Goal: Task Accomplishment & Management: Manage account settings

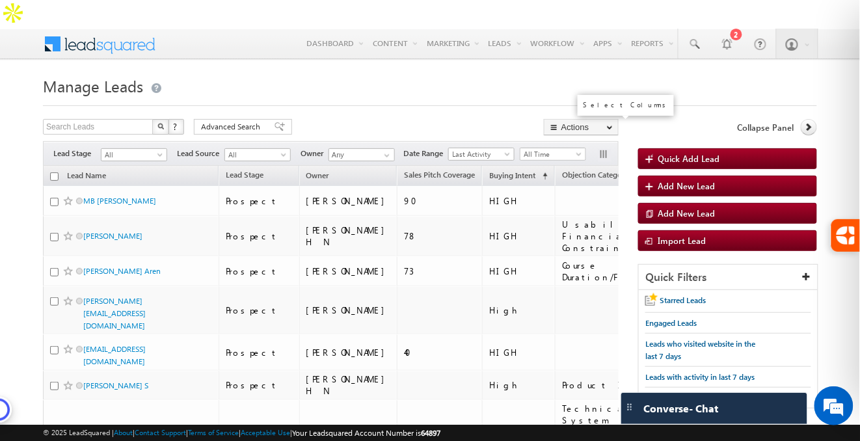
click at [605, 149] on button "button" at bounding box center [604, 155] width 13 height 13
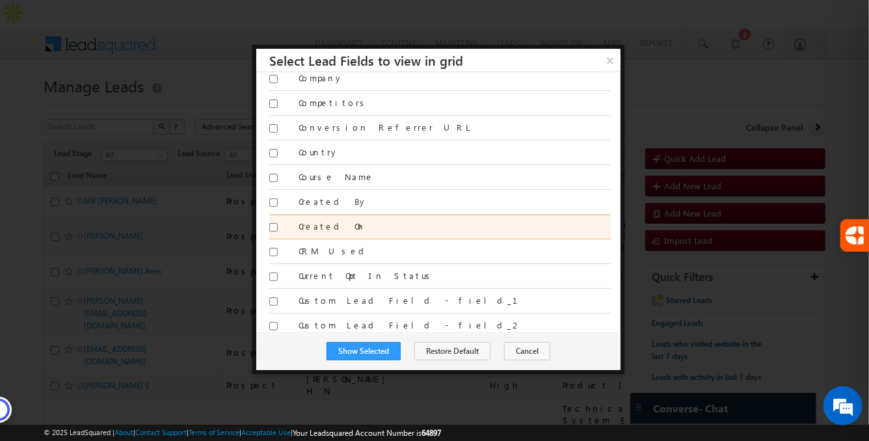
scroll to position [366, 0]
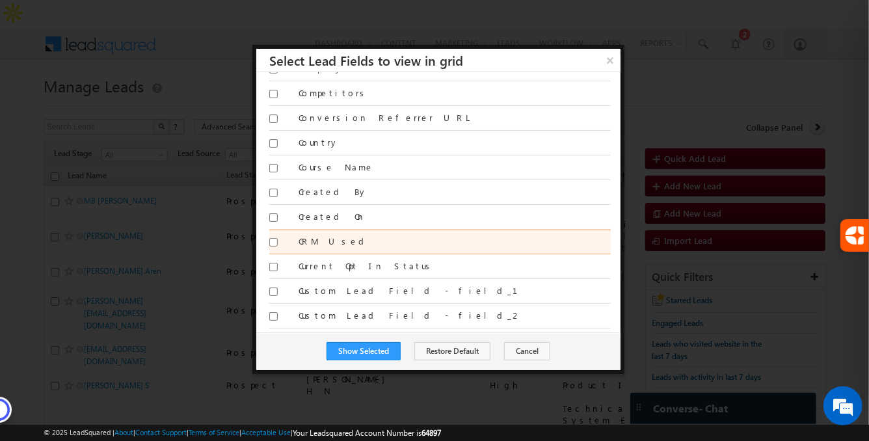
click at [272, 239] on input "CRM Used" at bounding box center [273, 242] width 8 height 8
checkbox input "true"
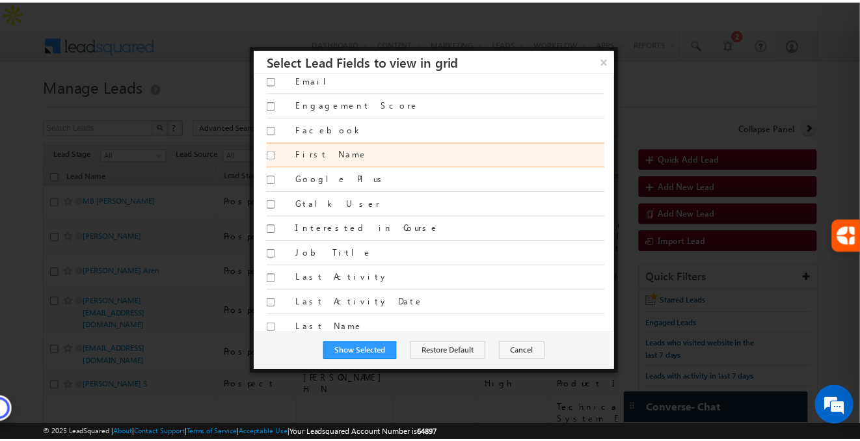
scroll to position [858, 0]
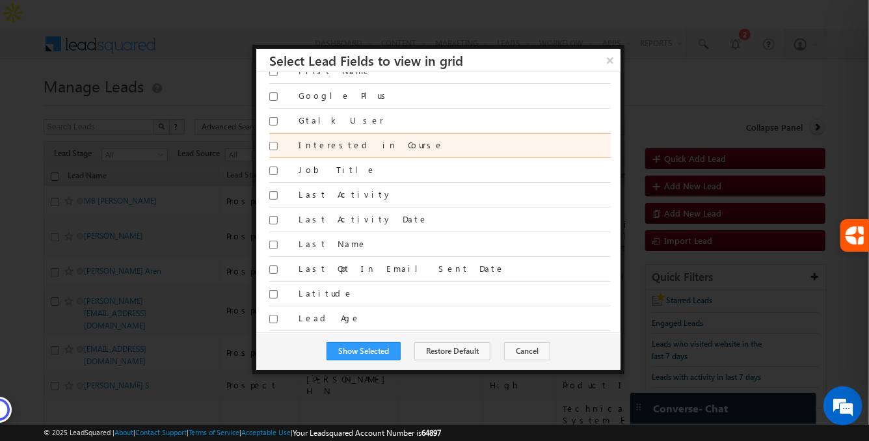
click at [274, 142] on input "Interested in Course" at bounding box center [273, 146] width 8 height 8
checkbox input "true"
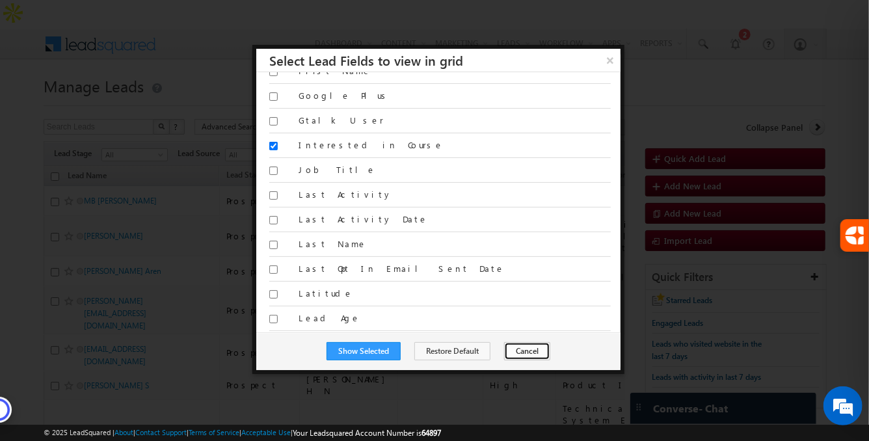
click at [506, 347] on button "Cancel" at bounding box center [527, 351] width 46 height 18
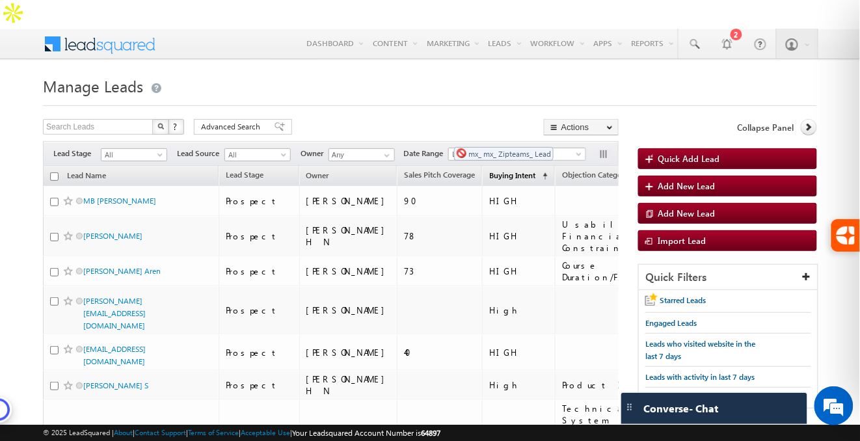
drag, startPoint x: 422, startPoint y: 142, endPoint x: 447, endPoint y: 140, distance: 25.4
click at [482, 168] on link "Buying Intent (sorted ascending)" at bounding box center [518, 176] width 72 height 17
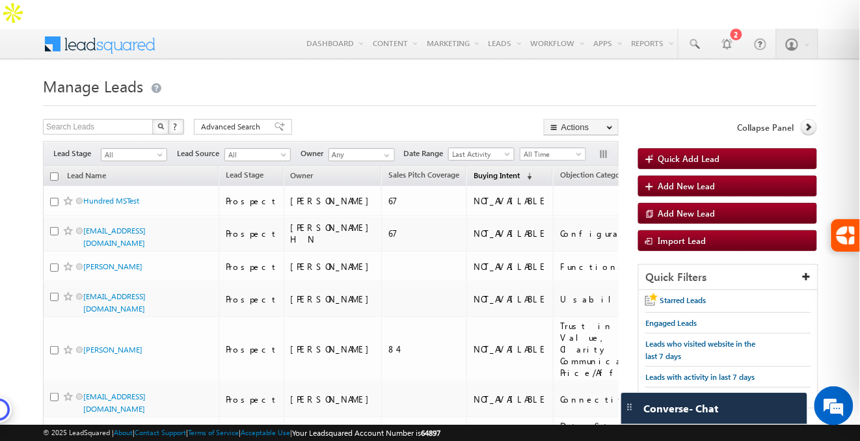
click at [473, 170] on span "Buying Intent" at bounding box center [496, 175] width 46 height 10
